Goal: Information Seeking & Learning: Learn about a topic

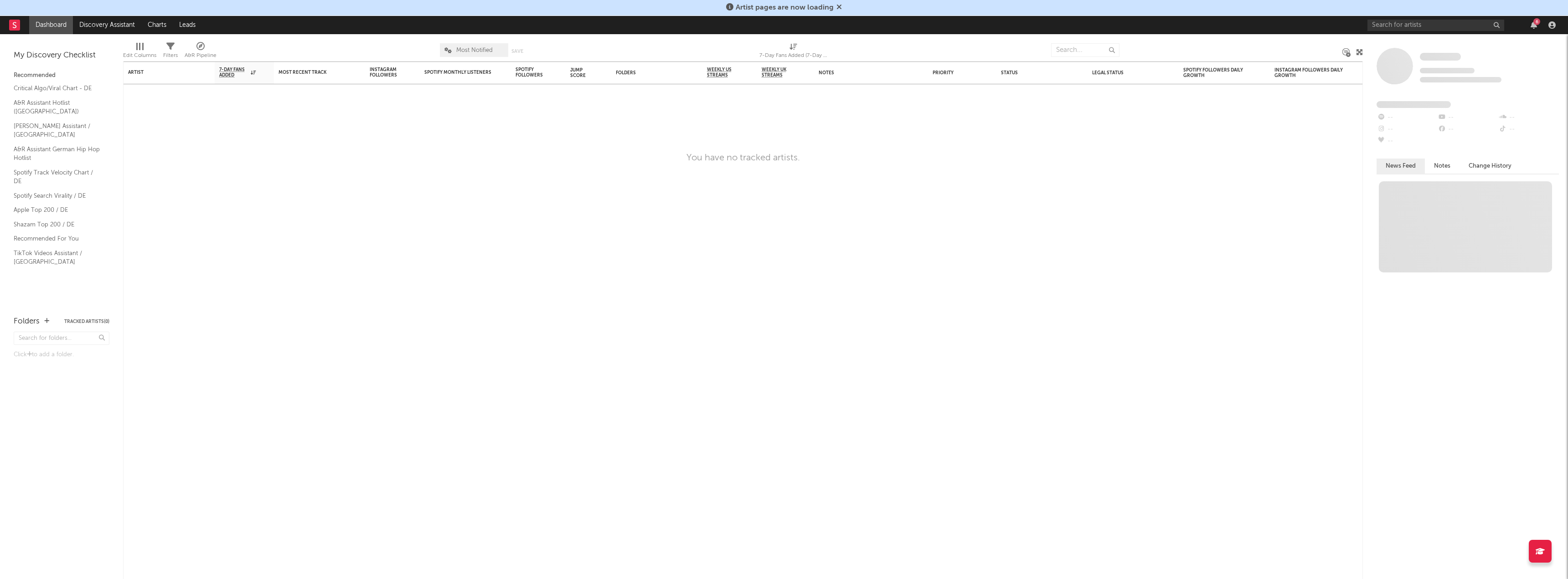
click at [15, 18] on link at bounding box center [14, 25] width 11 height 18
click at [1085, 49] on input "text" at bounding box center [1085, 50] width 68 height 14
type input "ness"
click at [16, 27] on icon at bounding box center [14, 25] width 4 height 6
click at [1069, 48] on input "text" at bounding box center [1085, 50] width 68 height 14
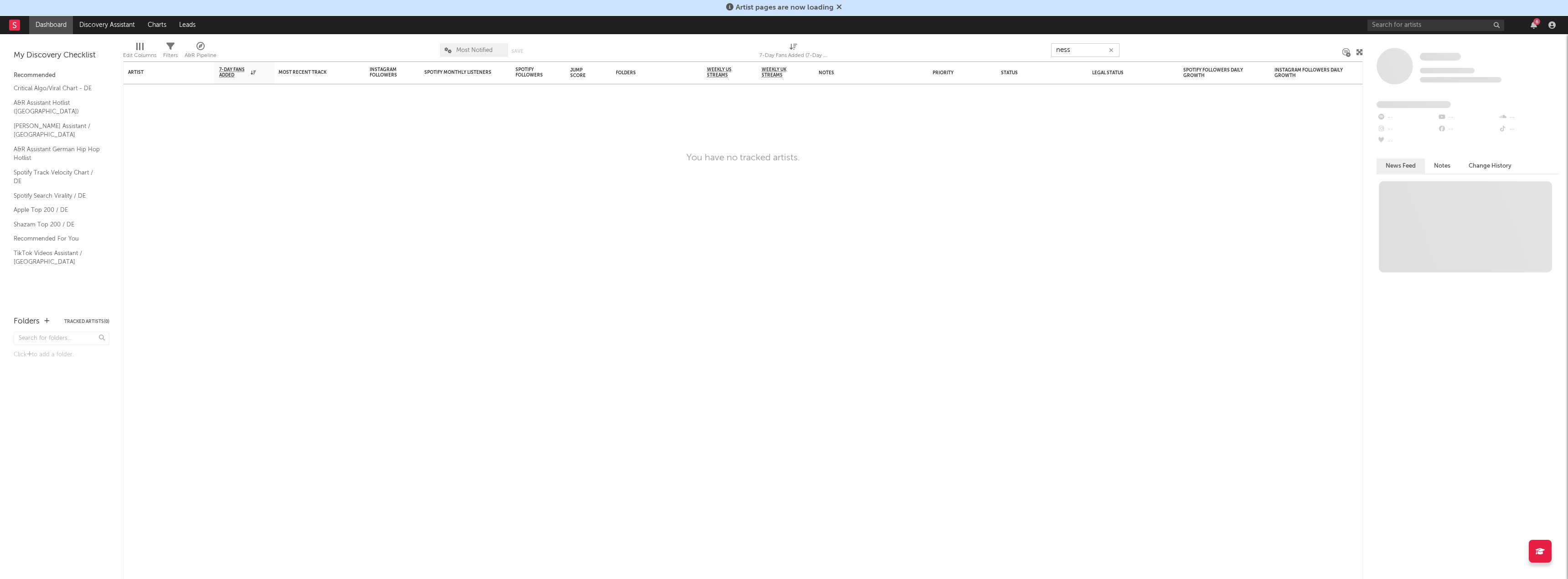
type input "ness"
click at [841, 7] on icon at bounding box center [839, 7] width 5 height 7
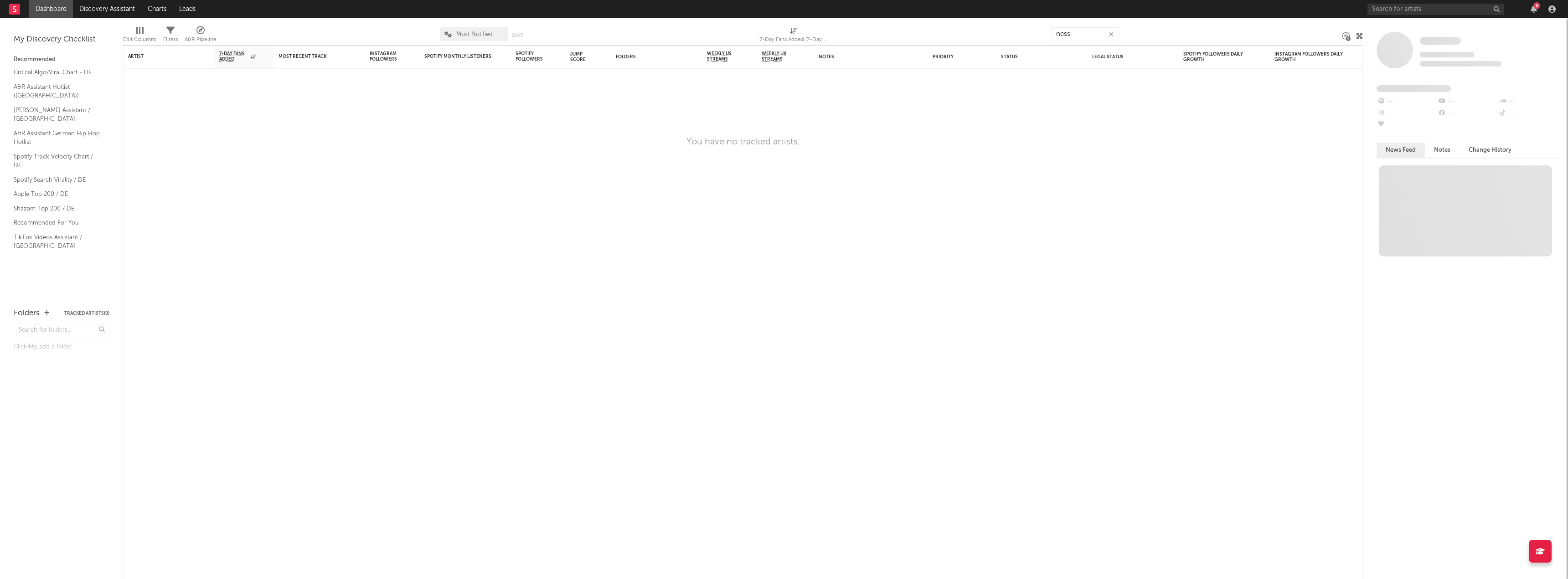
click at [61, 43] on div "My Discovery Checklist" at bounding box center [61, 39] width 96 height 11
click at [187, 5] on link "Leads" at bounding box center [187, 9] width 29 height 18
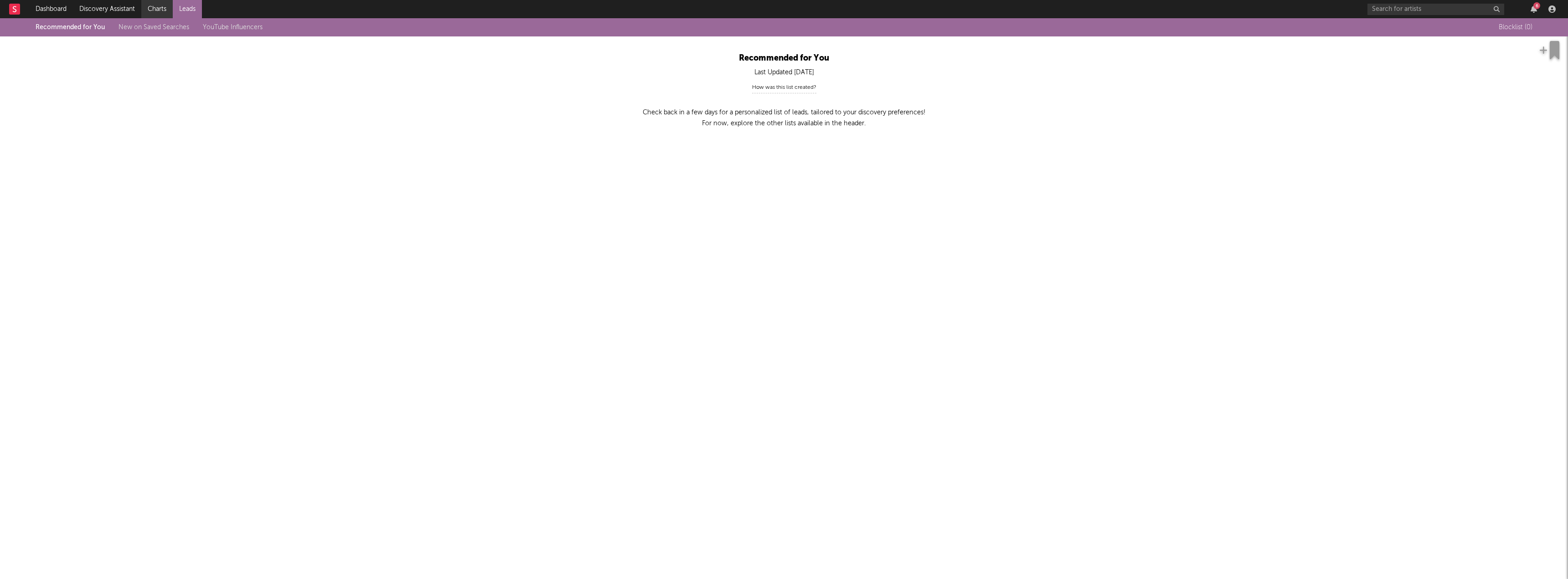
click at [169, 8] on link "Charts" at bounding box center [157, 9] width 31 height 18
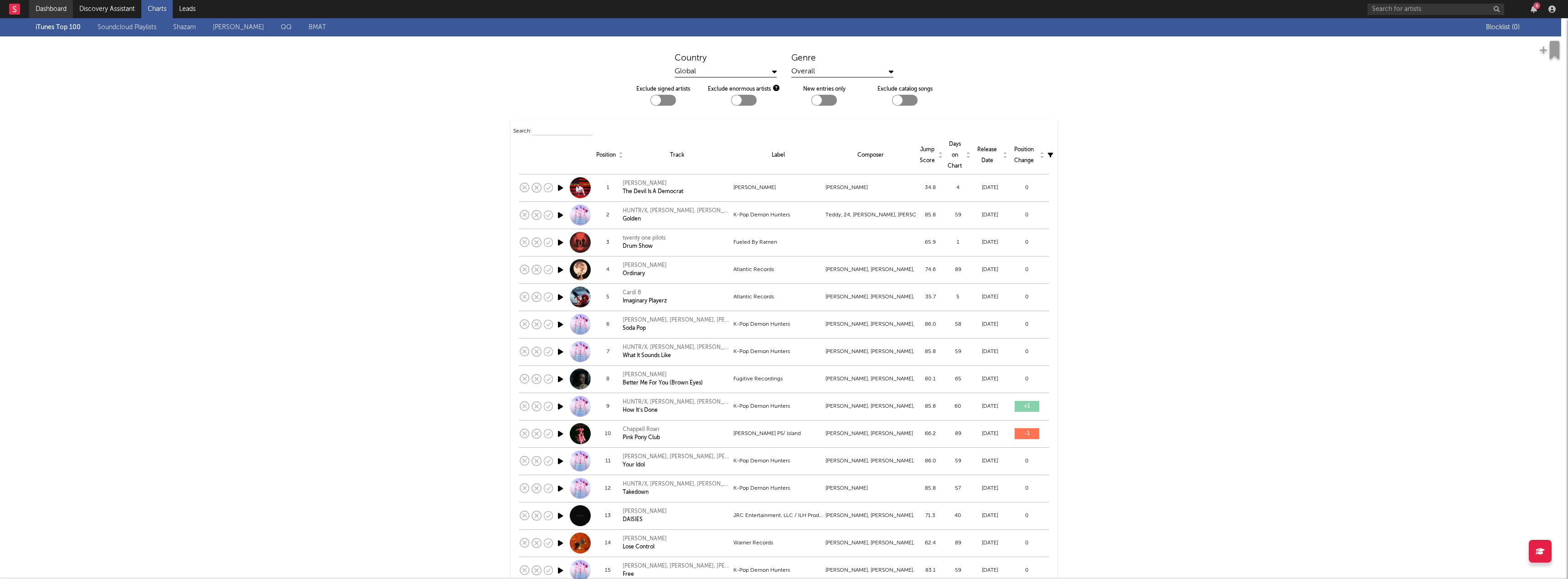
click at [55, 10] on link "Dashboard" at bounding box center [51, 9] width 44 height 18
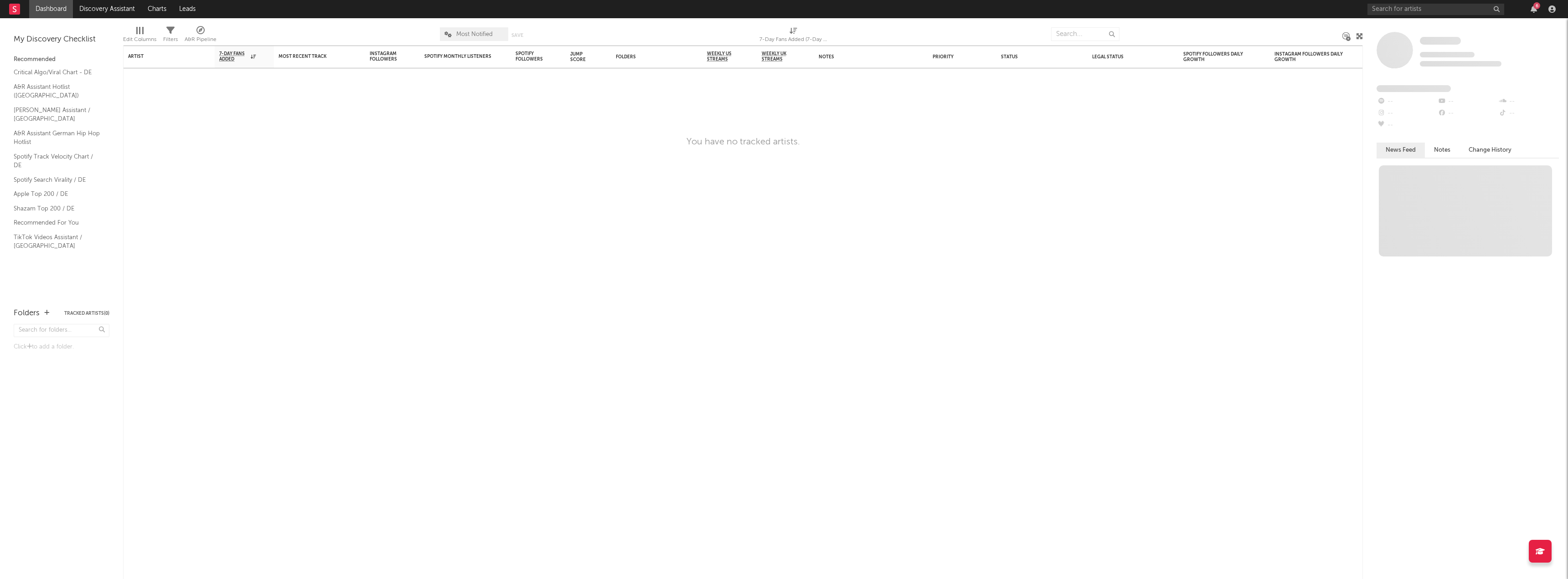
click at [18, 12] on rect at bounding box center [14, 9] width 11 height 11
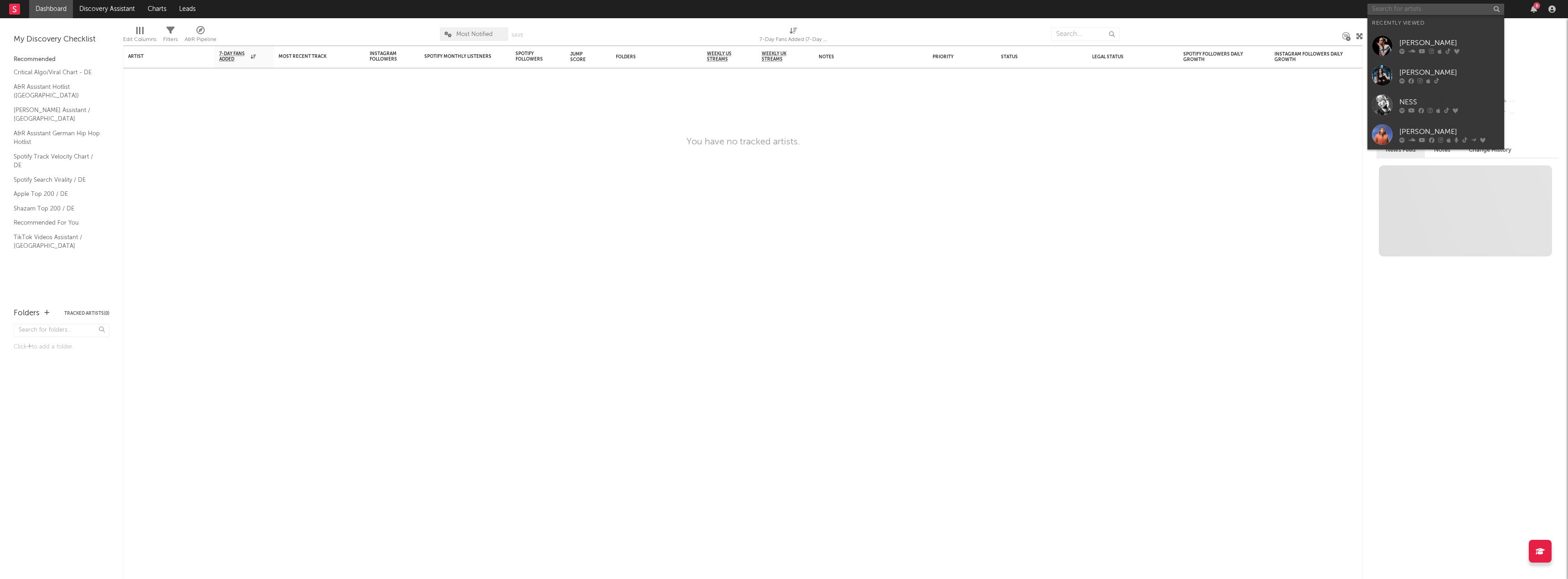
click at [1408, 9] on input "text" at bounding box center [1436, 10] width 137 height 12
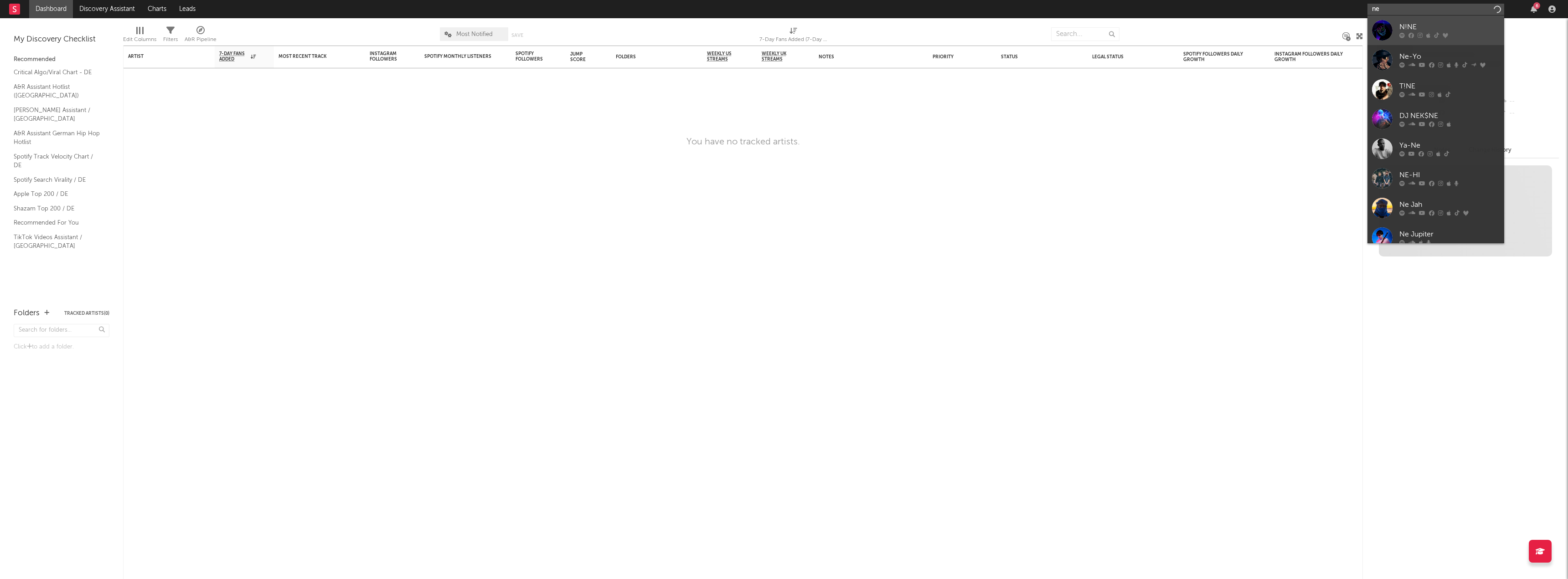
type input "n"
type input "NESS"
click at [1437, 31] on div "NESS" at bounding box center [1449, 27] width 100 height 11
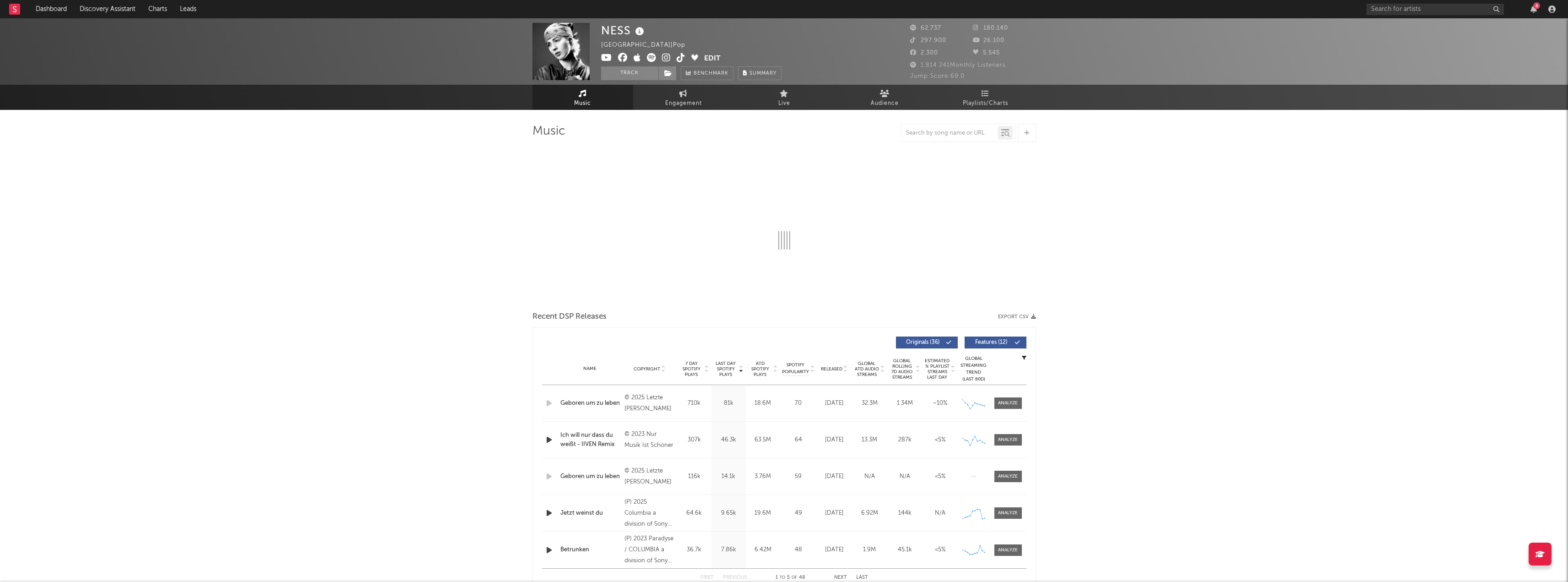
select select "6m"
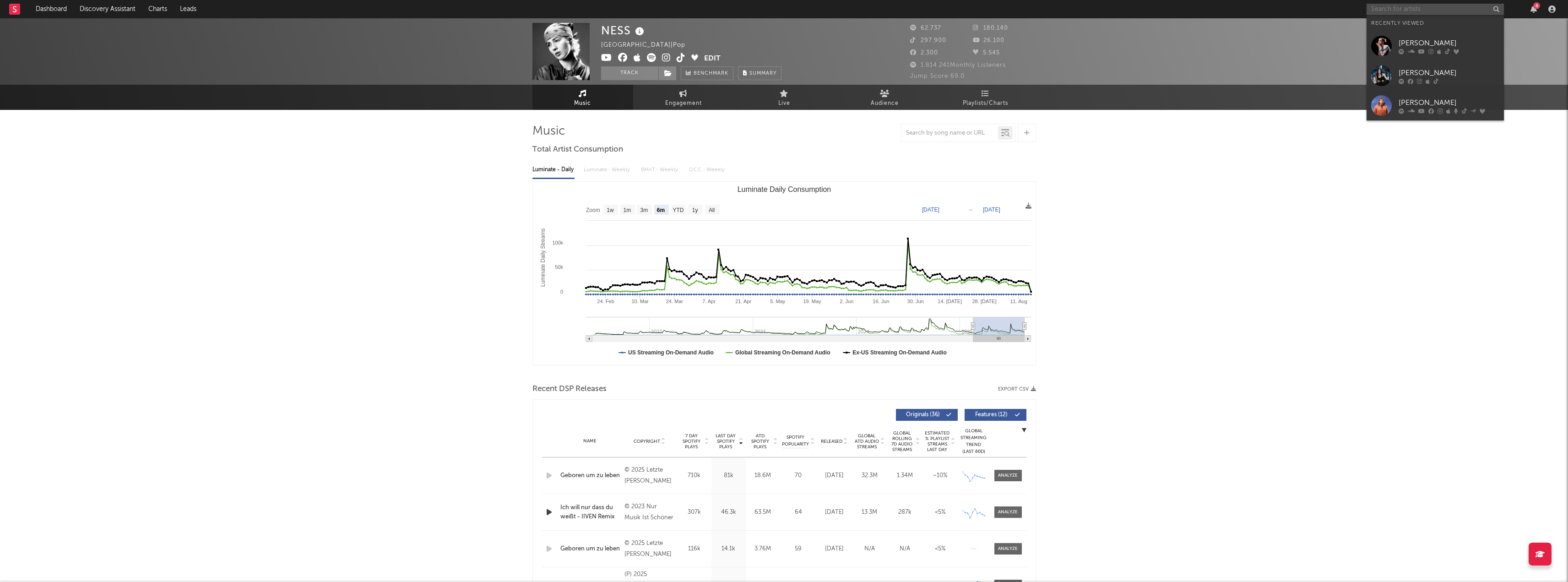
click at [1447, 5] on input "text" at bounding box center [1435, 10] width 137 height 12
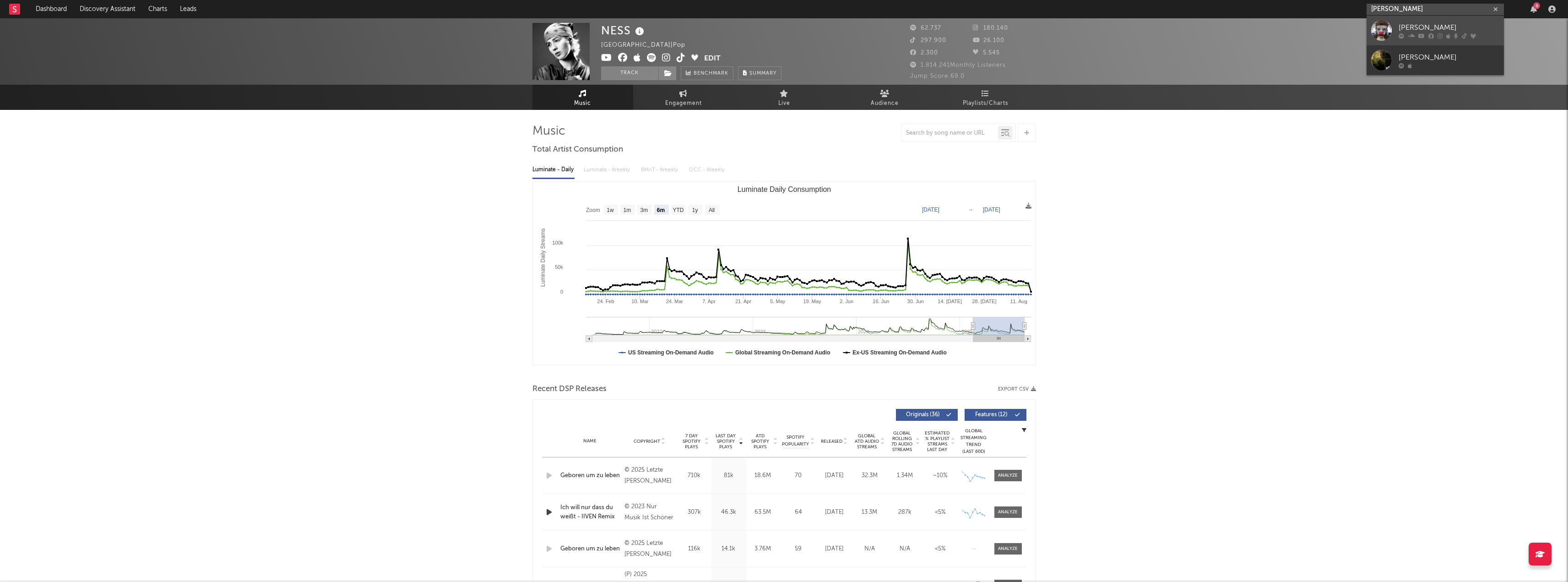
type input "[PERSON_NAME]"
click at [1450, 24] on div "[PERSON_NAME]" at bounding box center [1448, 27] width 101 height 11
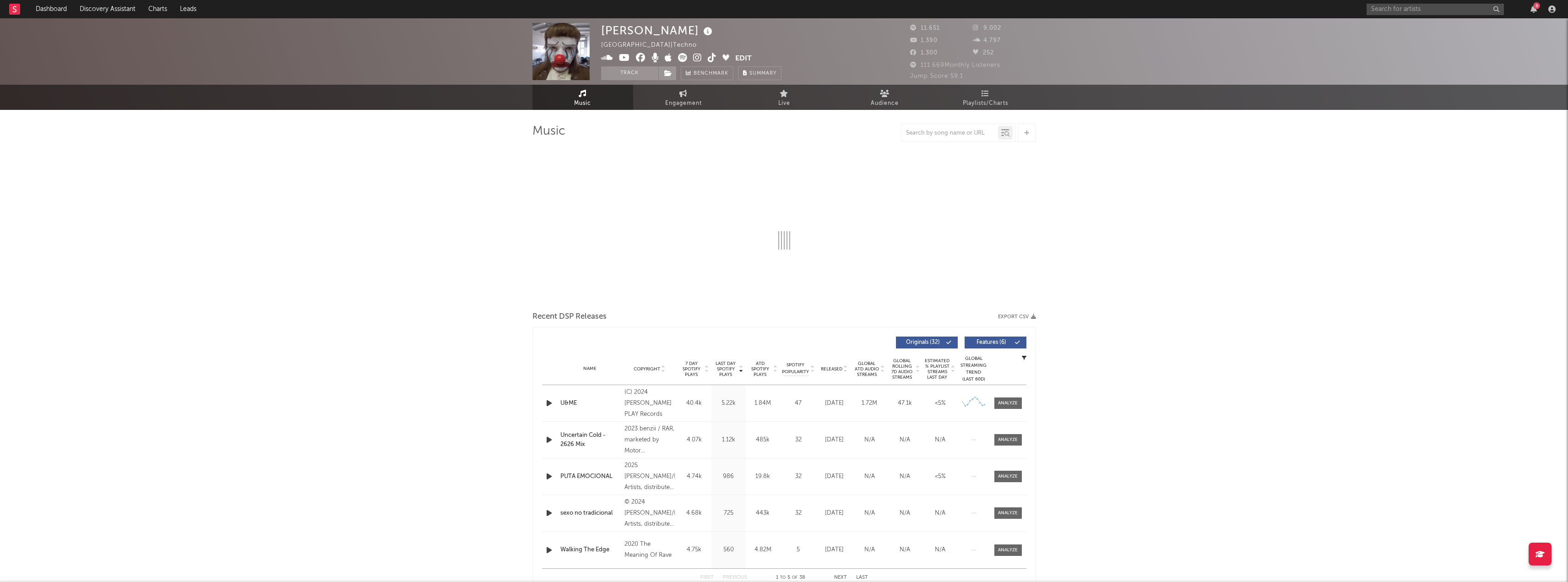
select select "6m"
